Goal: Task Accomplishment & Management: Complete application form

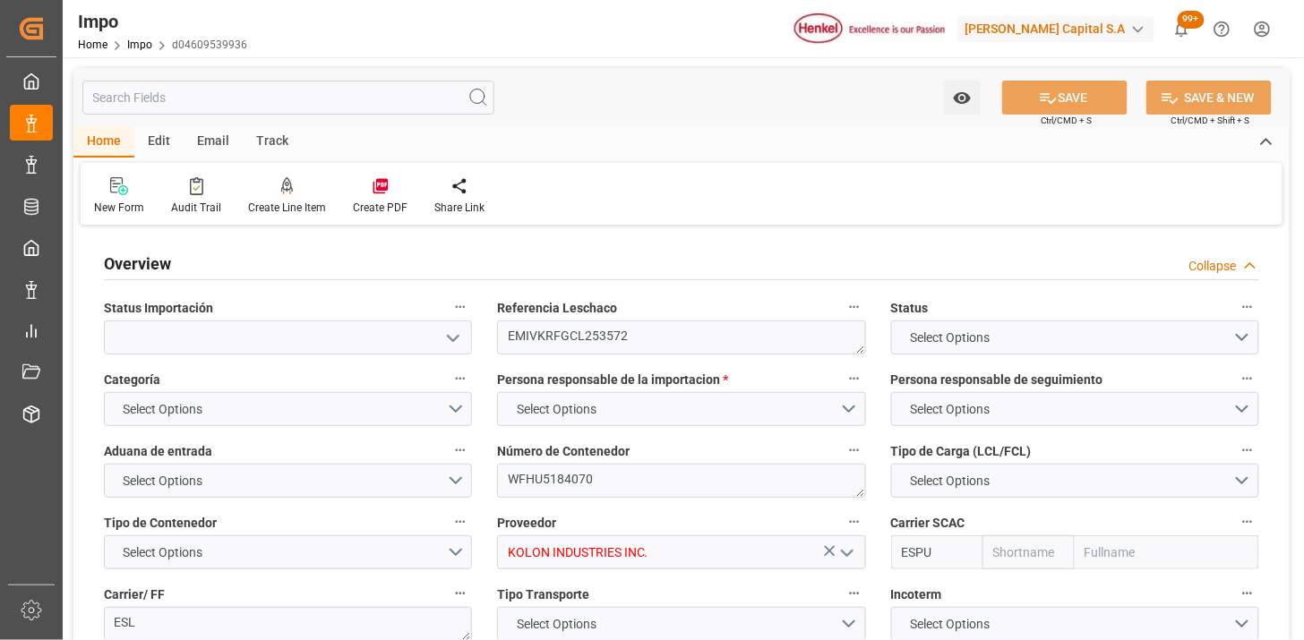
type input "Emirates Shipping"
type input "1"
type input "30"
type input "36"
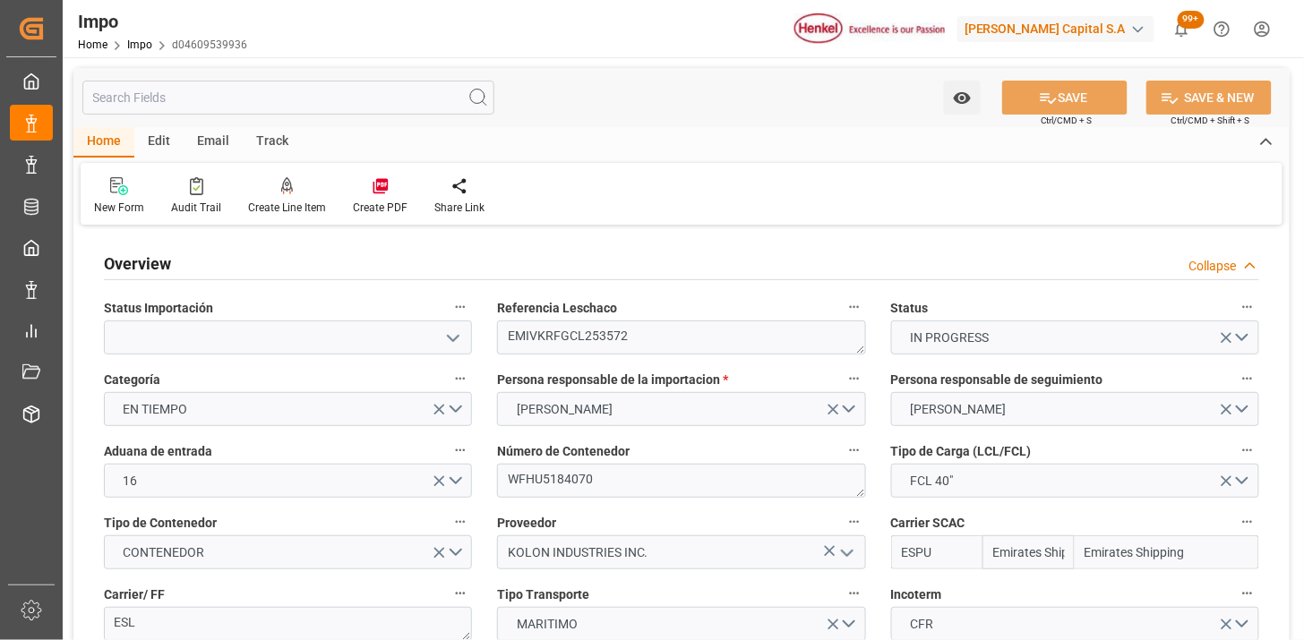
type input "13-08-2025"
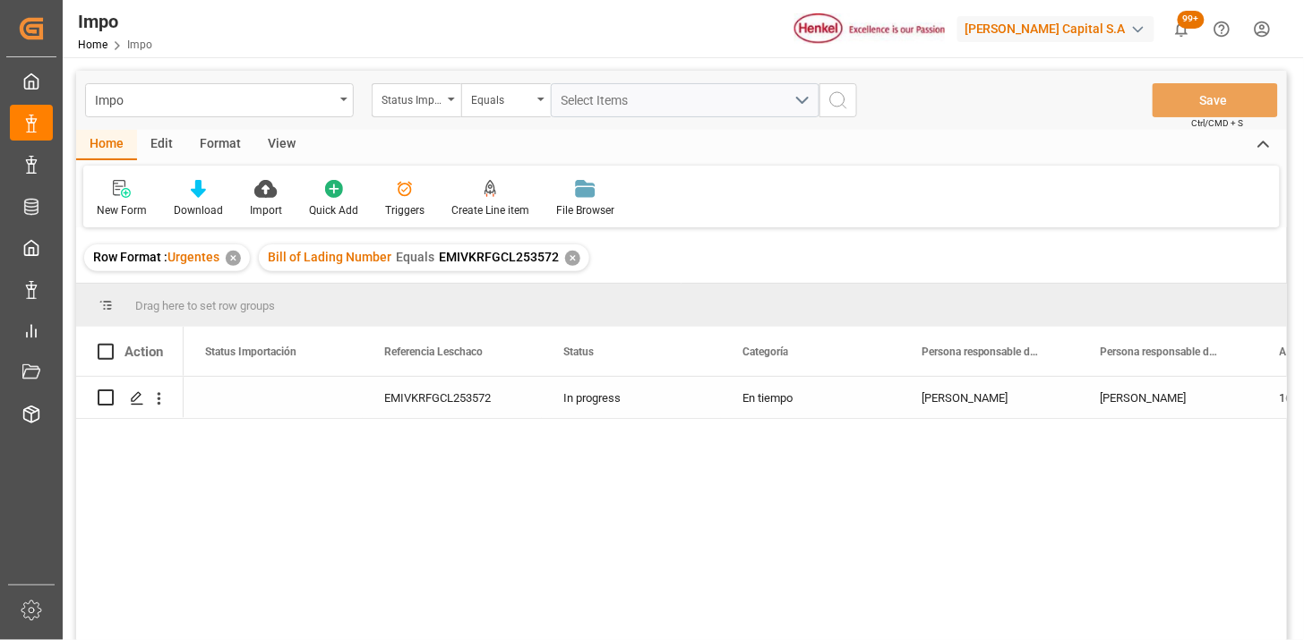
click at [571, 253] on div "✕" at bounding box center [572, 258] width 15 height 15
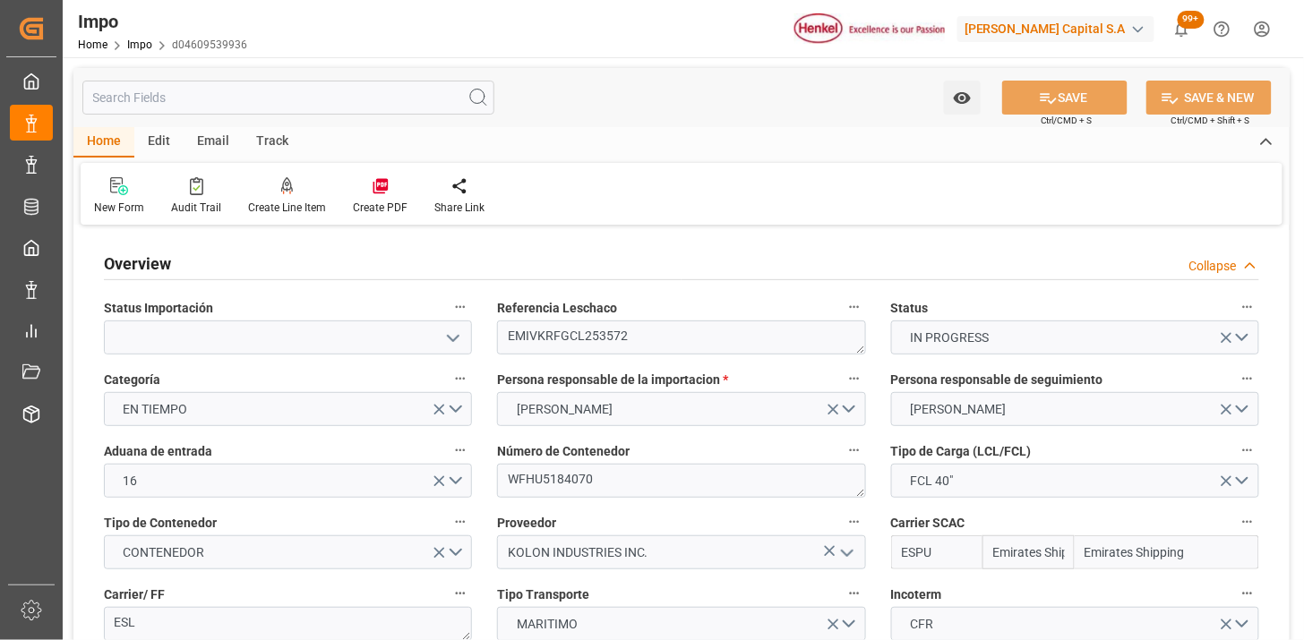
type input "Emirates Shipping"
type input "1"
type input "30"
type input "36"
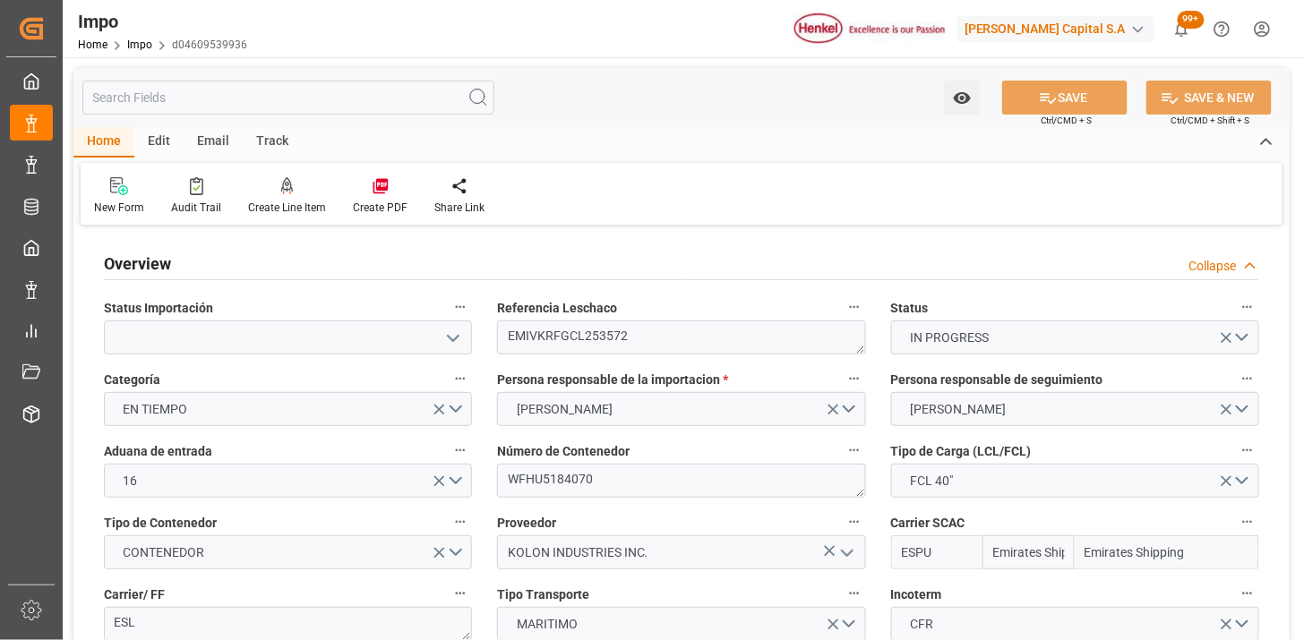
type input "13-08-2025"
click at [143, 48] on link "Impo" at bounding box center [139, 45] width 25 height 13
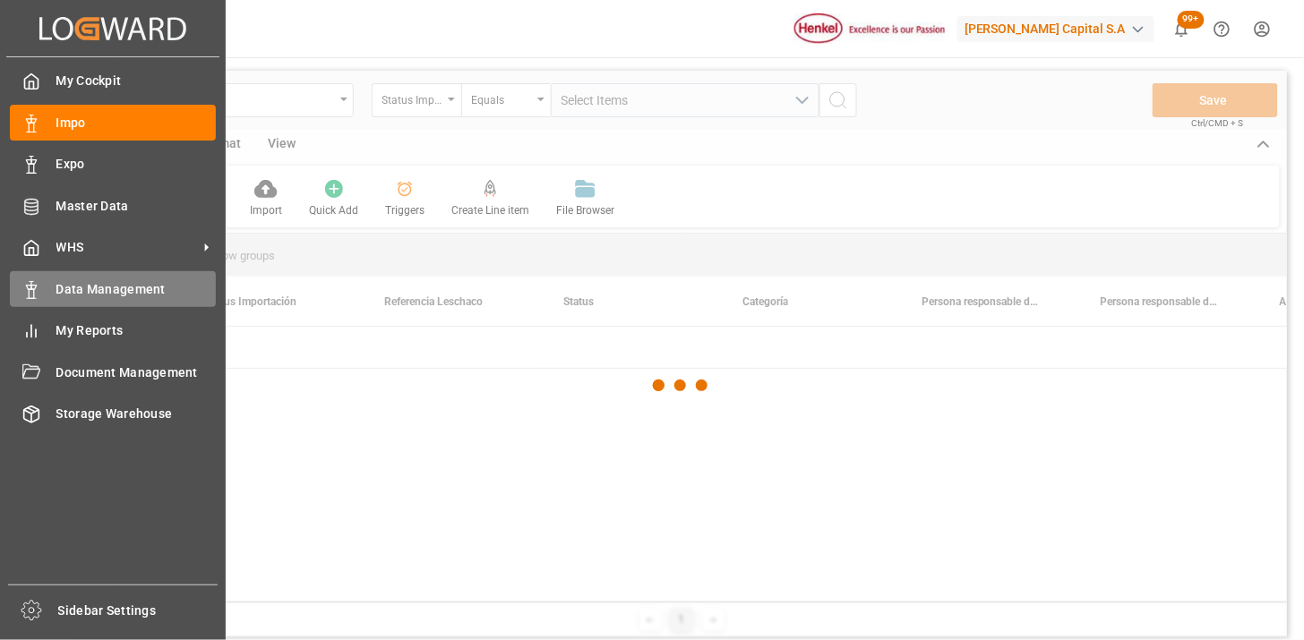
click at [104, 300] on div "Data Management Data Management" at bounding box center [113, 288] width 206 height 35
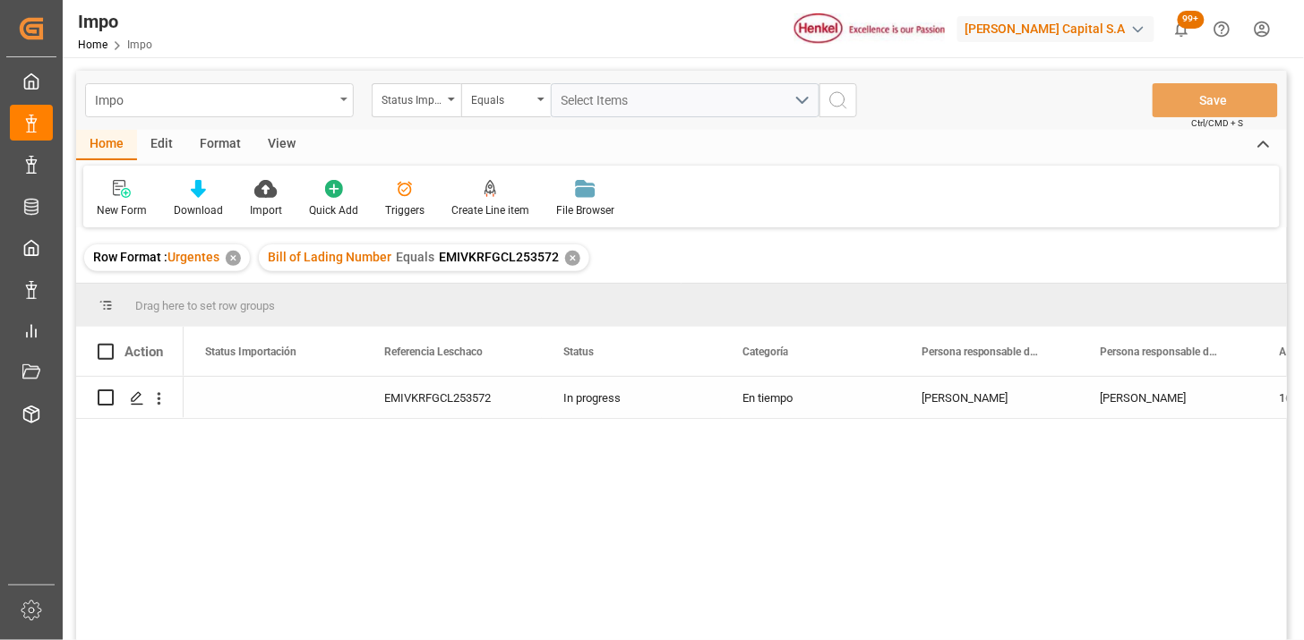
click at [221, 99] on div "Impo" at bounding box center [214, 99] width 239 height 22
type input "idh"
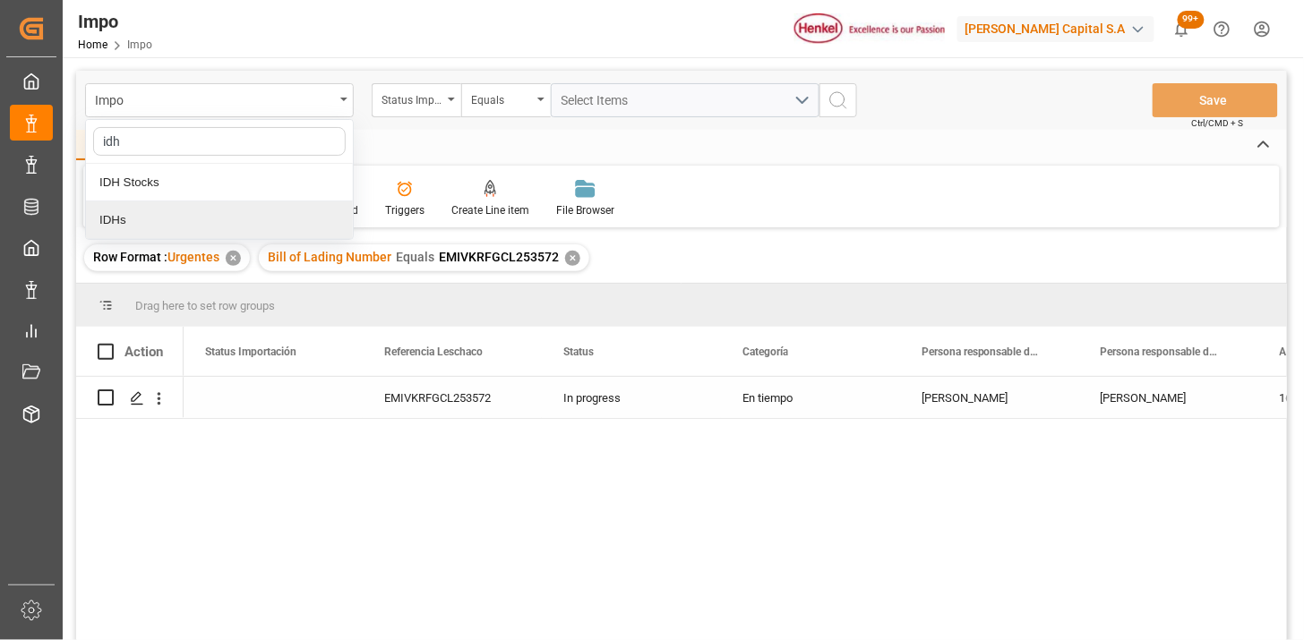
click at [177, 213] on div "IDHs" at bounding box center [219, 221] width 267 height 38
